Goal: Task Accomplishment & Management: Use online tool/utility

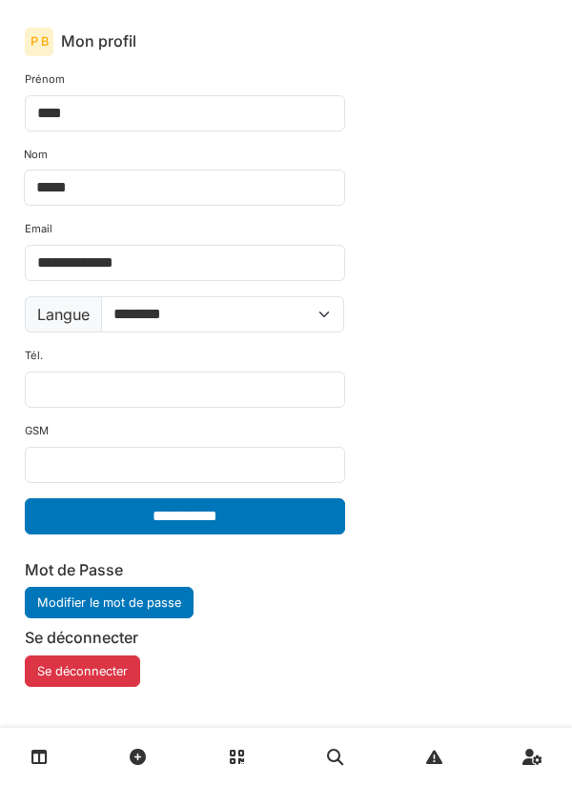
click at [48, 757] on link at bounding box center [39, 757] width 49 height 45
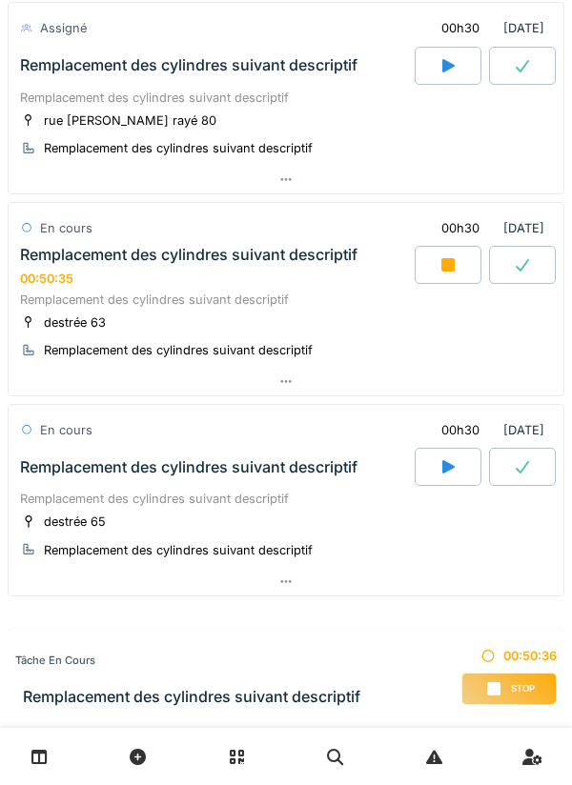
scroll to position [1078, 0]
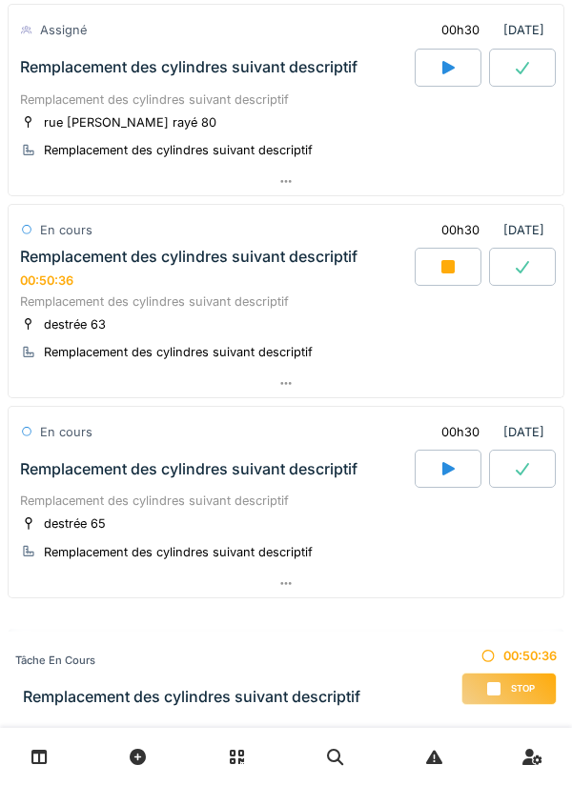
click at [457, 267] on icon at bounding box center [447, 266] width 19 height 15
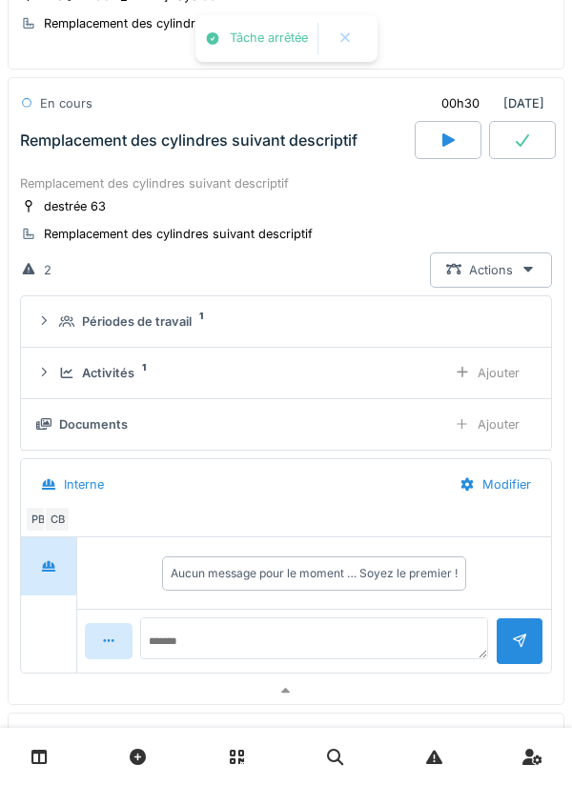
scroll to position [1206, 0]
click at [313, 190] on div "Remplacement des cylindres suivant descriptif" at bounding box center [286, 182] width 532 height 18
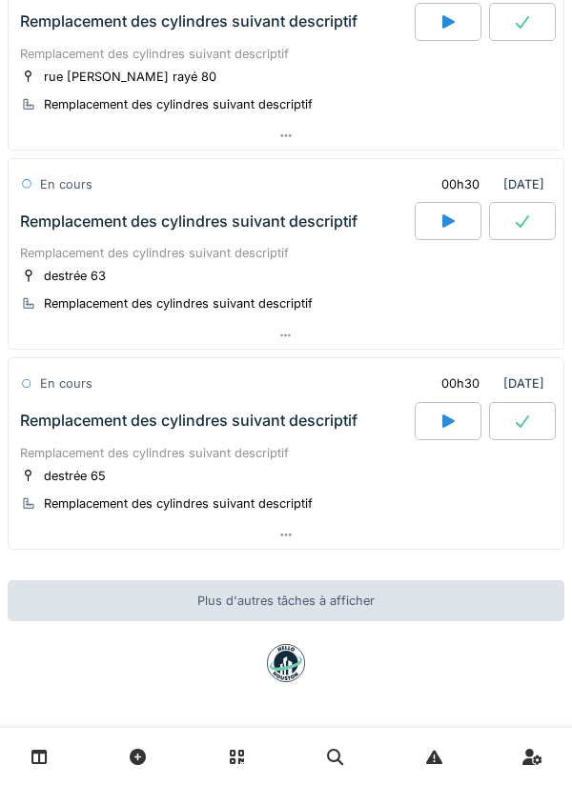
click at [283, 259] on div "Remplacement des cylindres suivant descriptif" at bounding box center [286, 253] width 532 height 18
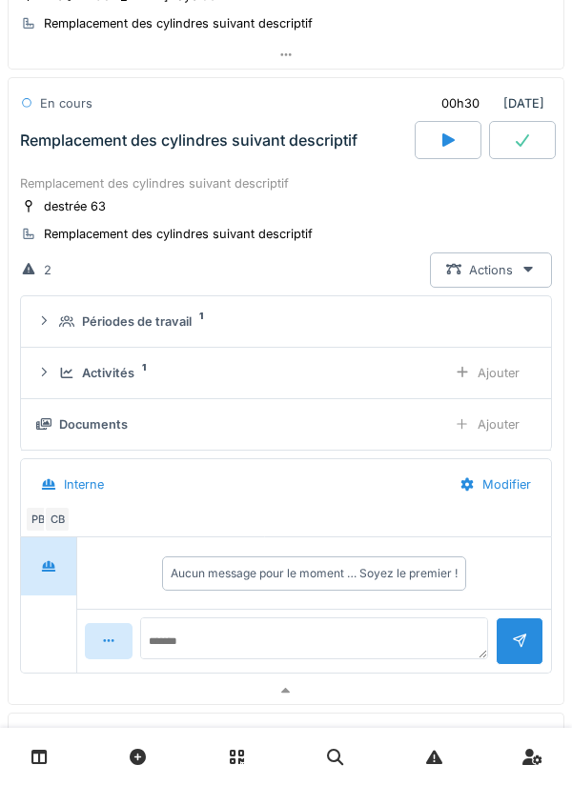
scroll to position [1206, 0]
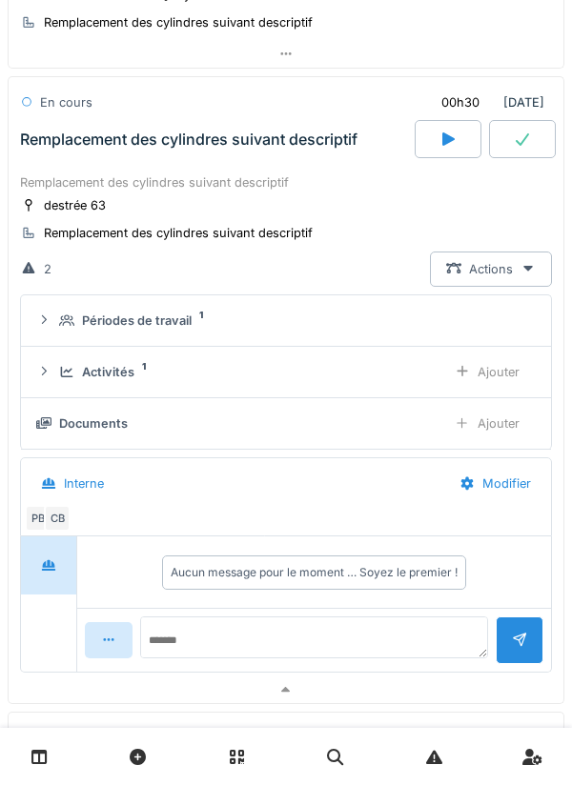
click at [365, 366] on div "Activités 1" at bounding box center [245, 372] width 372 height 18
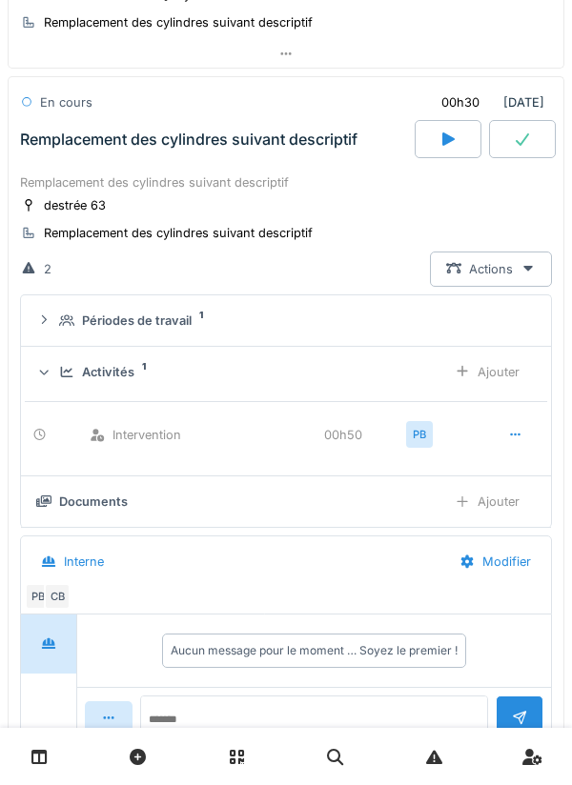
click at [510, 429] on icon at bounding box center [515, 435] width 15 height 12
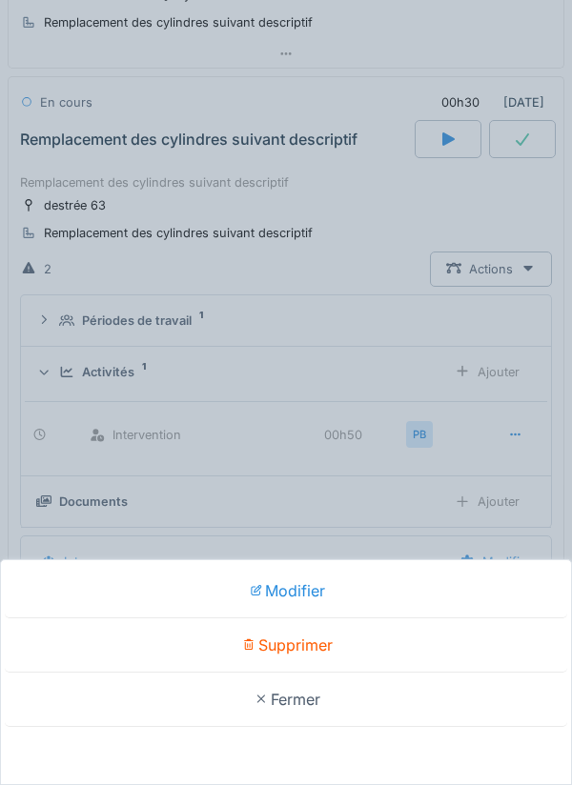
click at [307, 642] on div "Supprimer" at bounding box center [286, 646] width 562 height 54
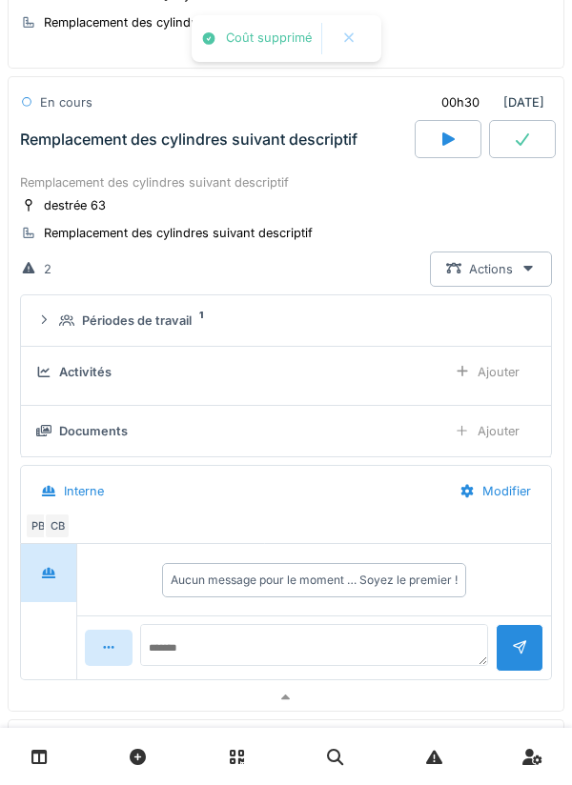
click at [482, 376] on div "Ajouter" at bounding box center [486, 372] width 97 height 35
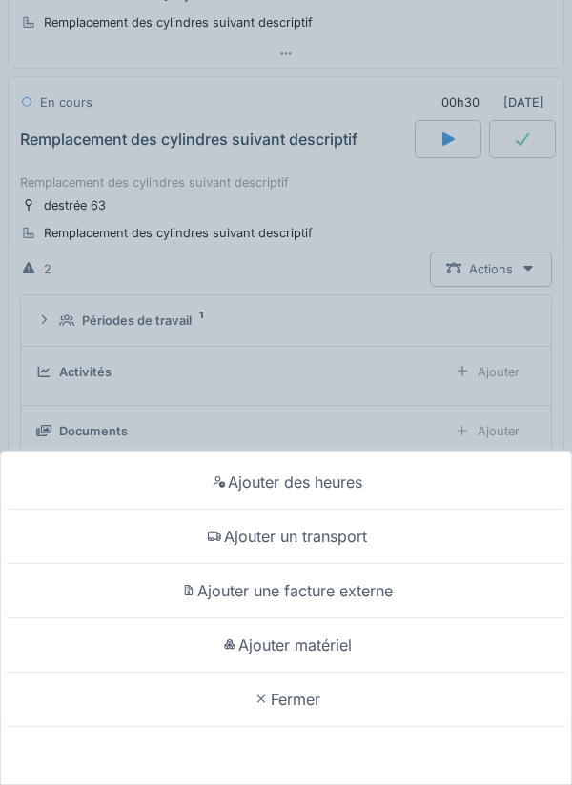
click at [353, 486] on div "Ajouter des heures" at bounding box center [286, 483] width 562 height 54
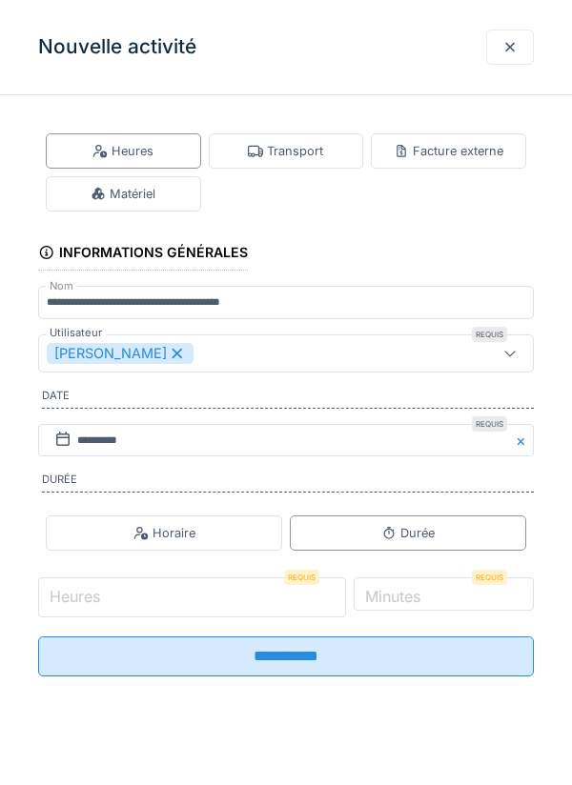
click at [183, 595] on input "Heures" at bounding box center [192, 598] width 308 height 40
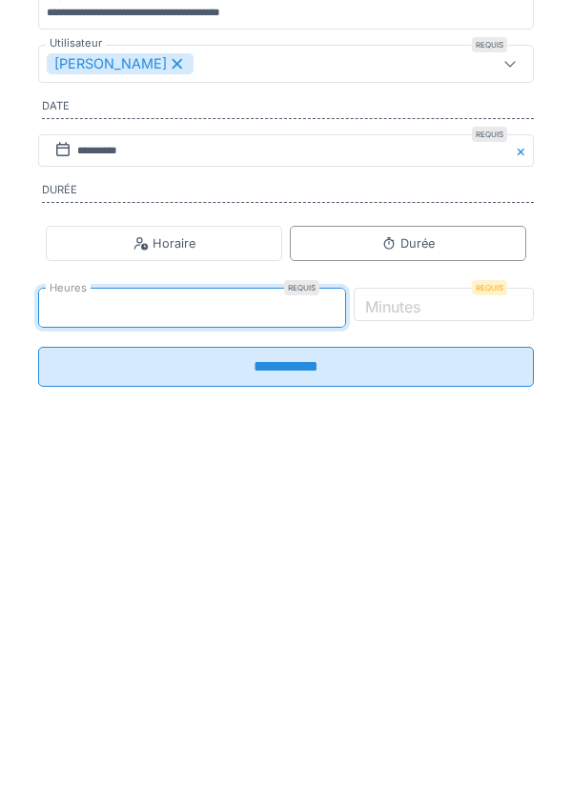
type input "*"
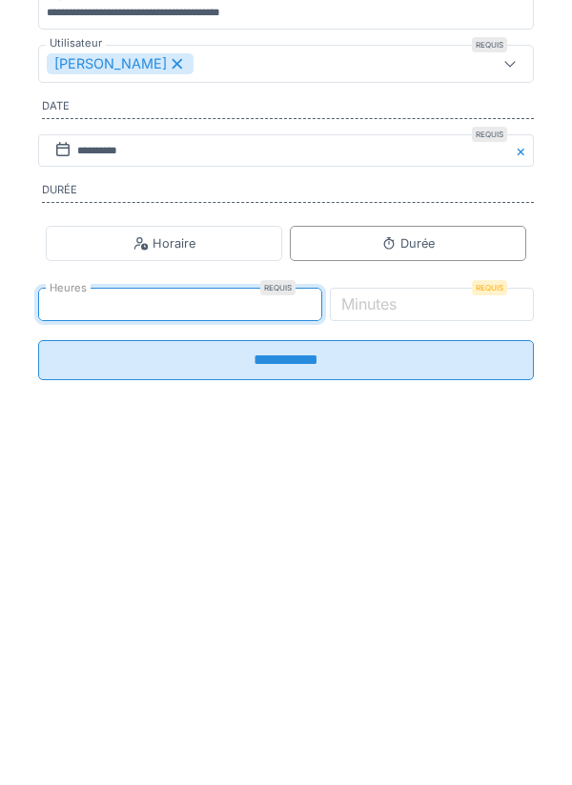
click at [400, 605] on label "Minutes" at bounding box center [368, 593] width 63 height 23
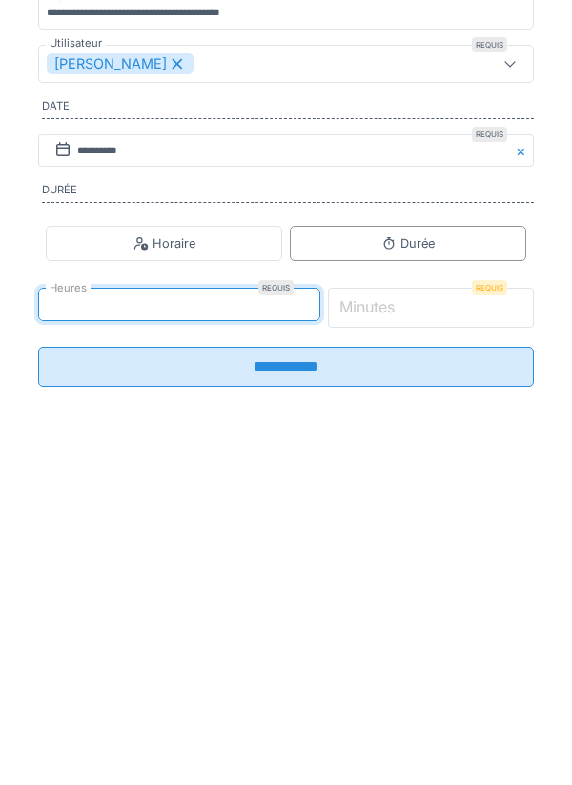
click at [425, 608] on input "*" at bounding box center [431, 598] width 207 height 40
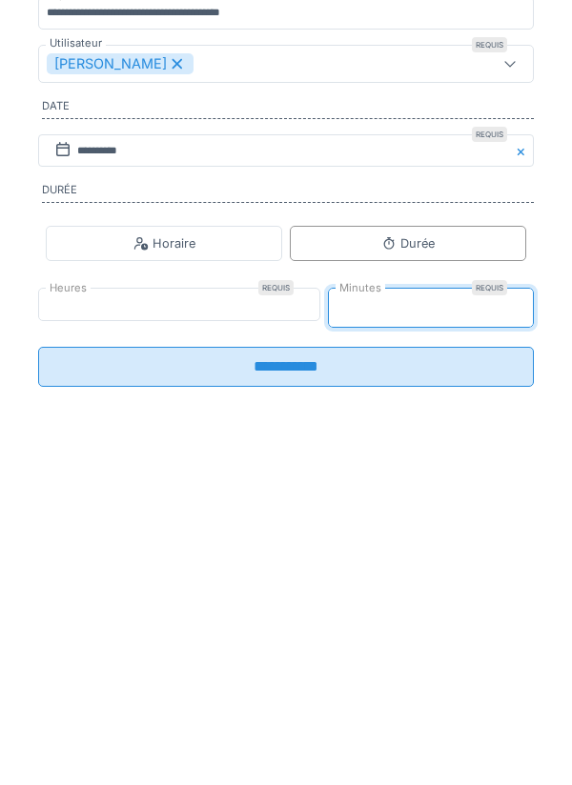
type input "**"
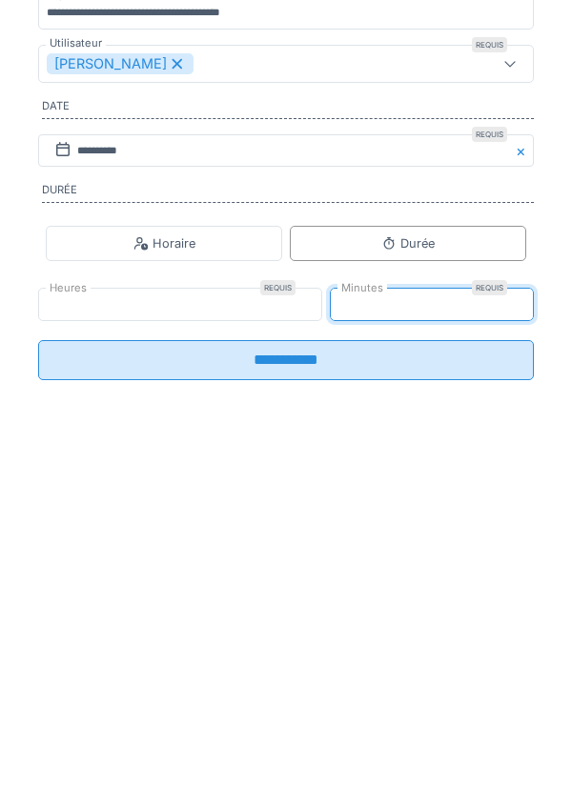
click at [314, 667] on input "**********" at bounding box center [286, 650] width 496 height 40
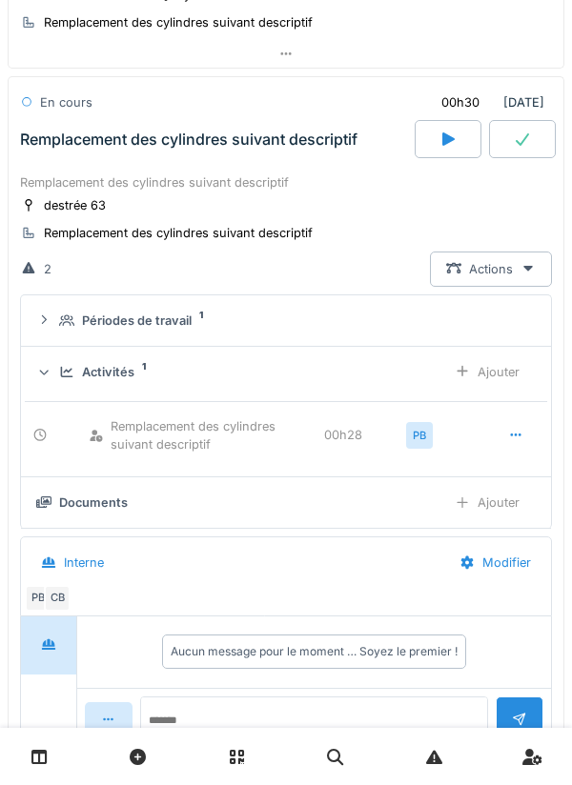
click at [228, 372] on div "Activités 1" at bounding box center [245, 372] width 372 height 18
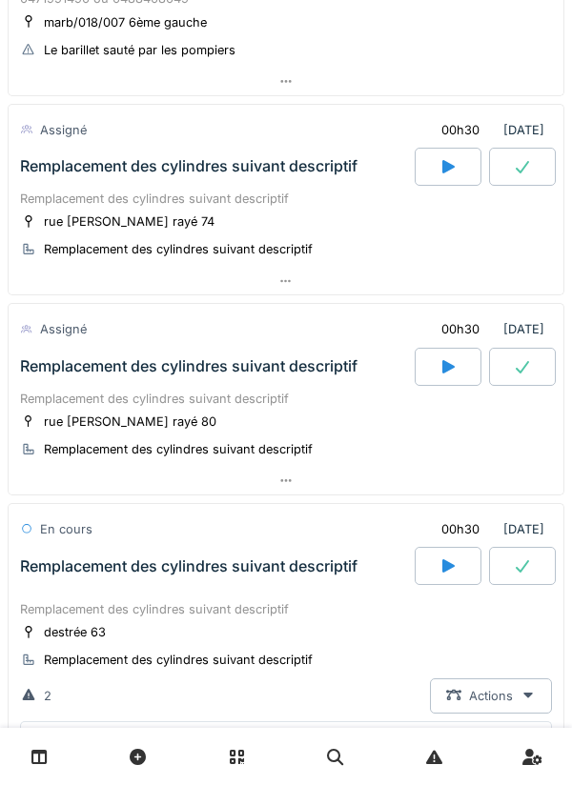
click at [271, 397] on div "Remplacement des cylindres suivant descriptif" at bounding box center [286, 399] width 532 height 18
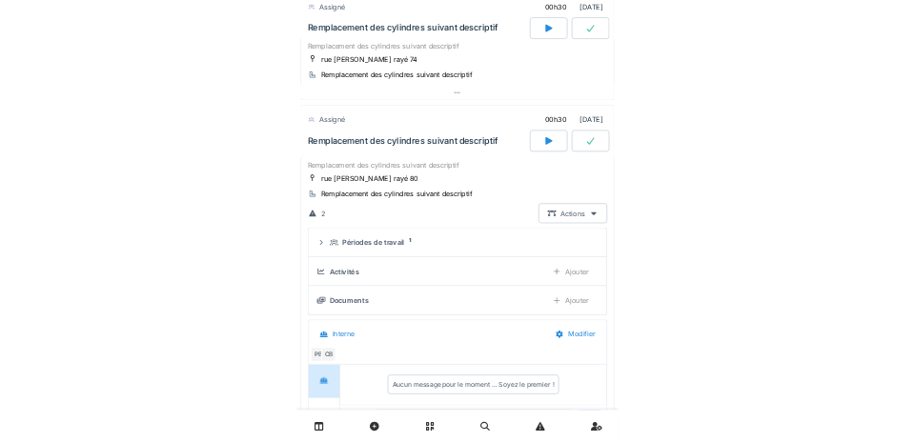
scroll to position [1006, 0]
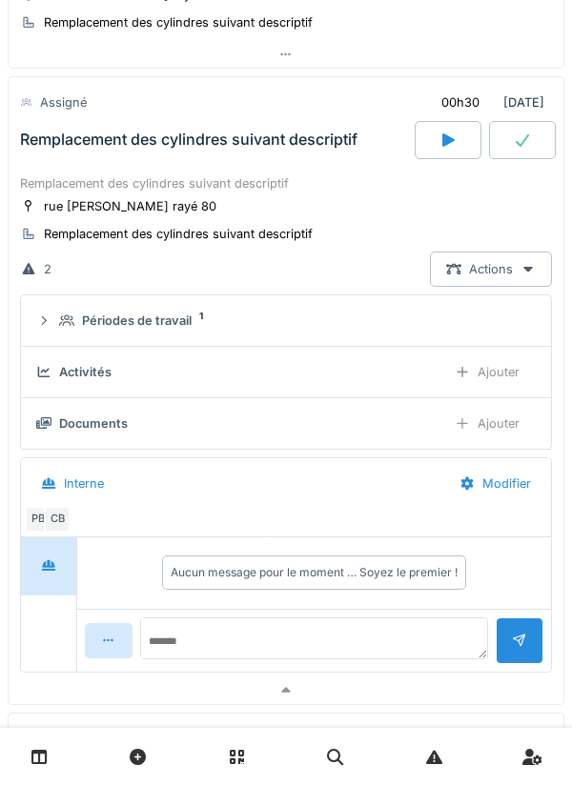
click at [486, 366] on div "Ajouter" at bounding box center [486, 372] width 97 height 35
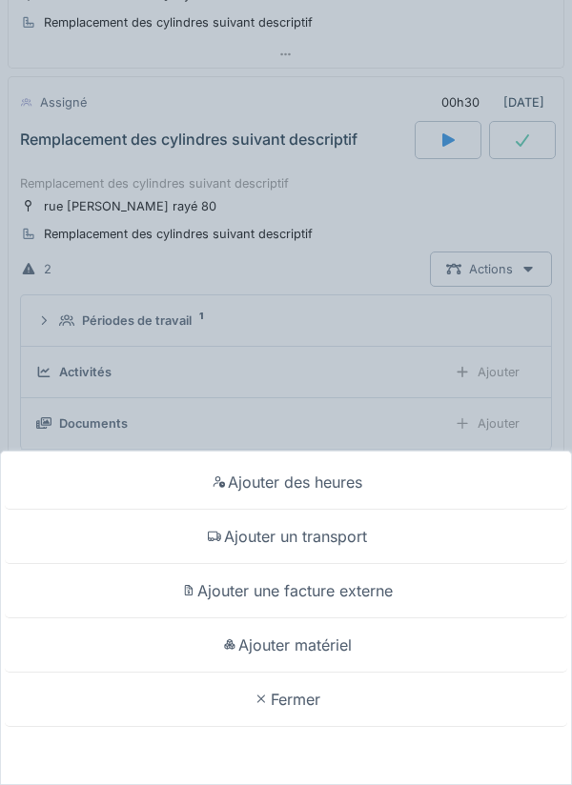
click at [348, 480] on div "Ajouter des heures" at bounding box center [286, 483] width 562 height 54
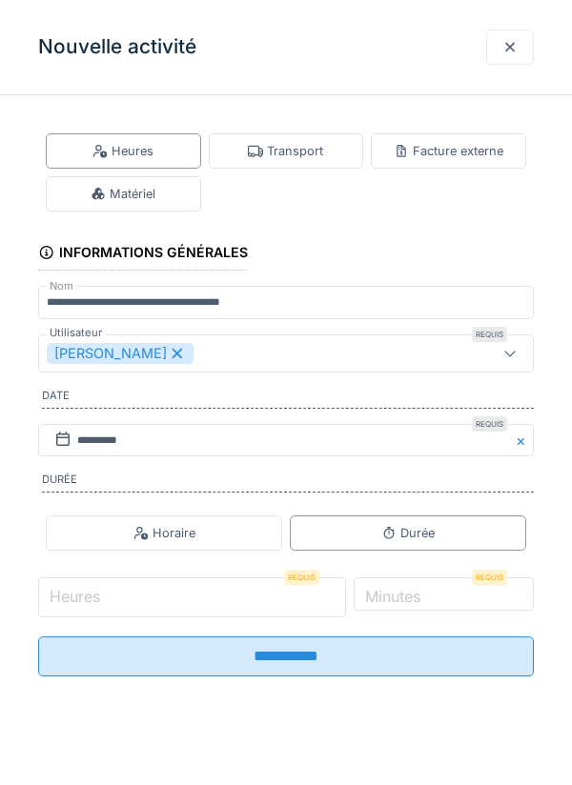
click at [228, 601] on input "Heures" at bounding box center [192, 598] width 308 height 40
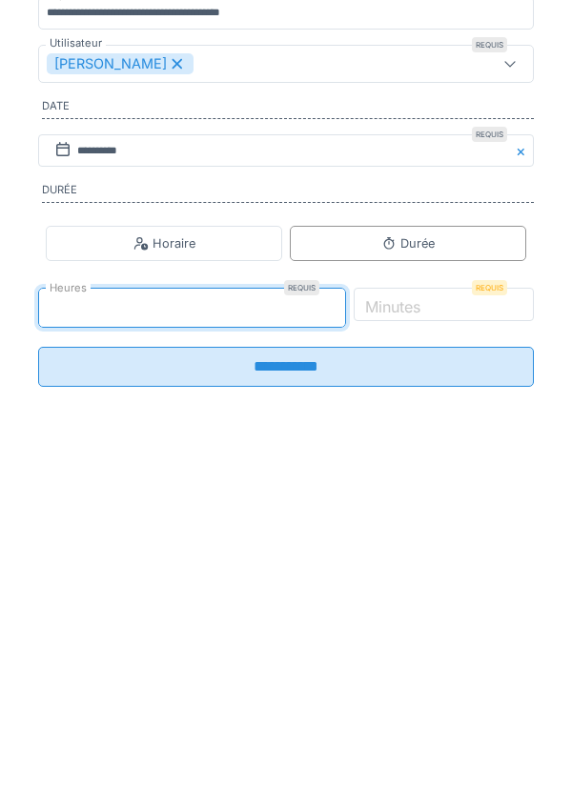
type input "*"
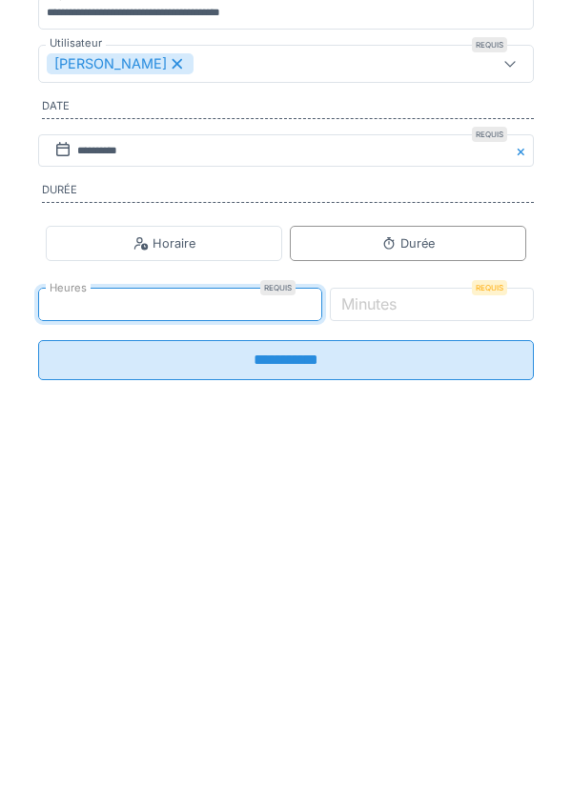
click at [400, 605] on label "Minutes" at bounding box center [368, 593] width 63 height 23
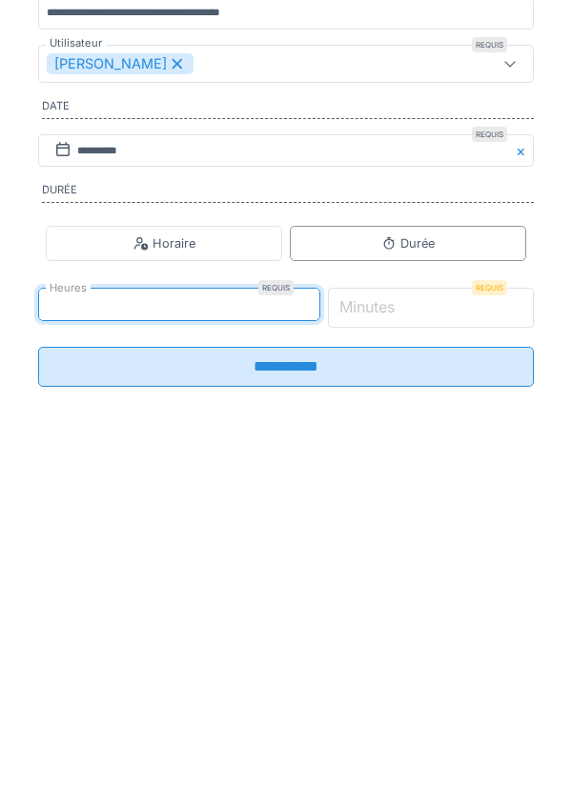
click at [426, 608] on input "*" at bounding box center [431, 598] width 207 height 40
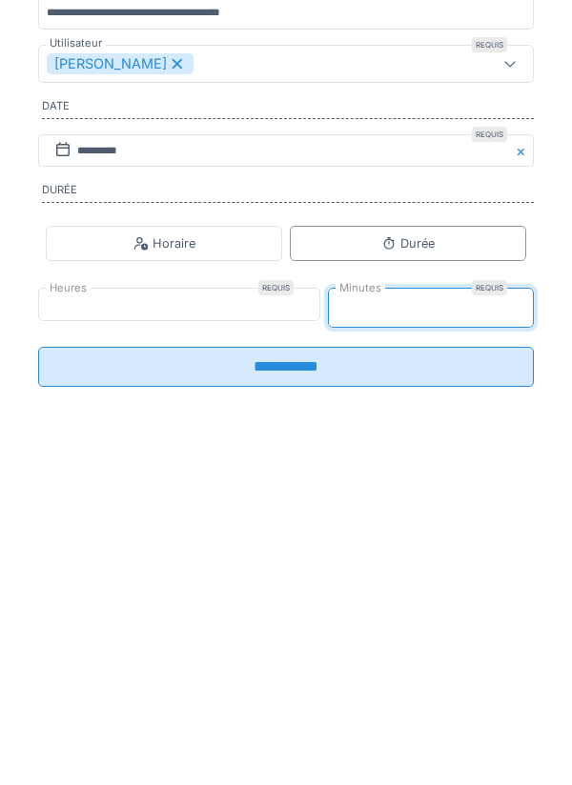
type input "**"
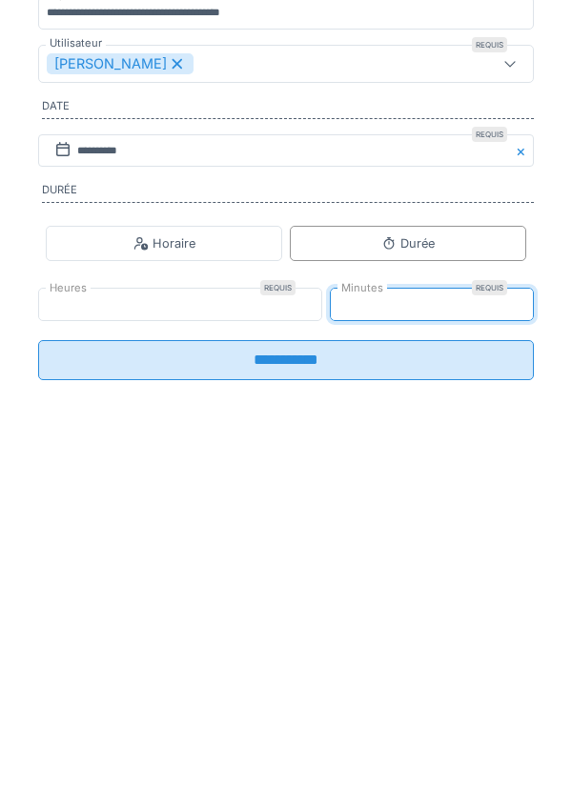
click at [273, 668] on input "**********" at bounding box center [286, 650] width 496 height 40
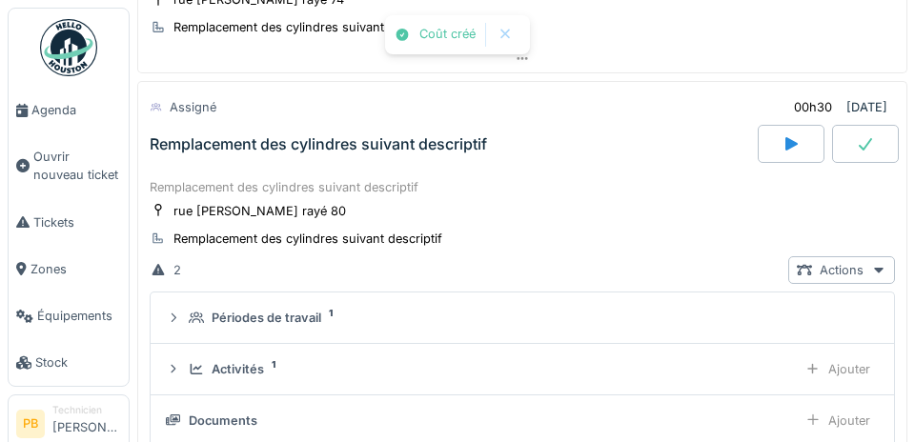
scroll to position [1029, 0]
